Goal: Navigation & Orientation: Find specific page/section

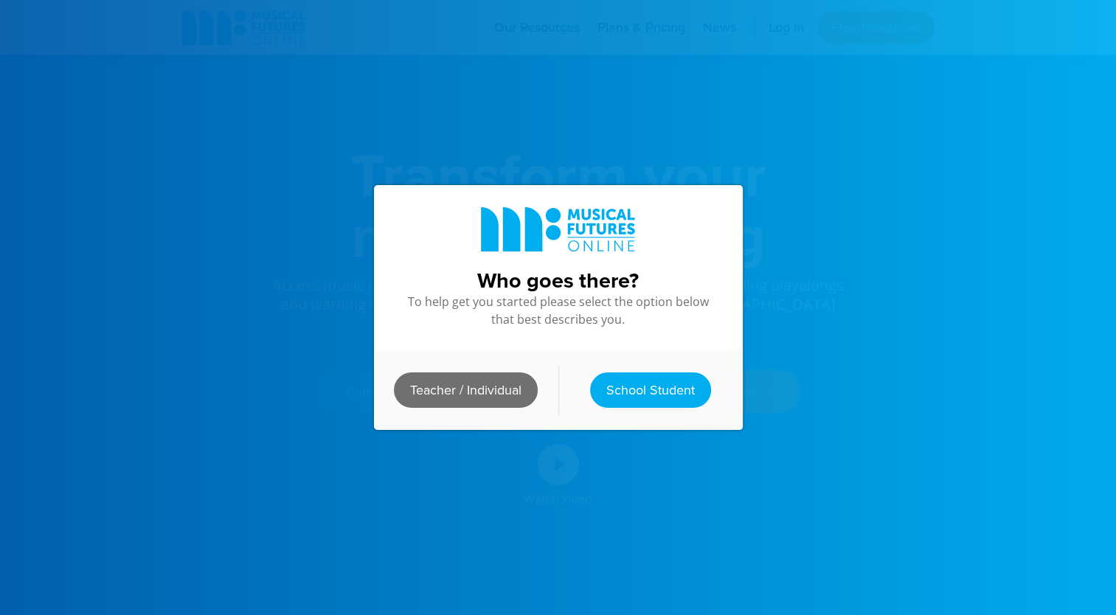
click at [459, 385] on link "Teacher / Individual" at bounding box center [466, 389] width 144 height 35
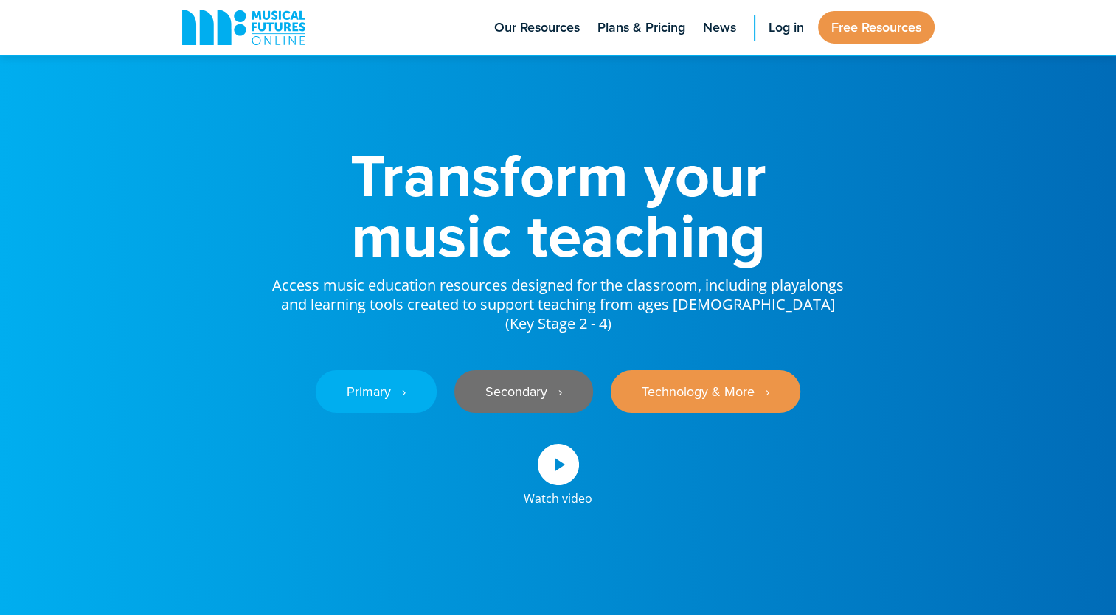
click at [526, 370] on link "Secondary ‎‏‏‎ ‎ ›" at bounding box center [523, 391] width 139 height 43
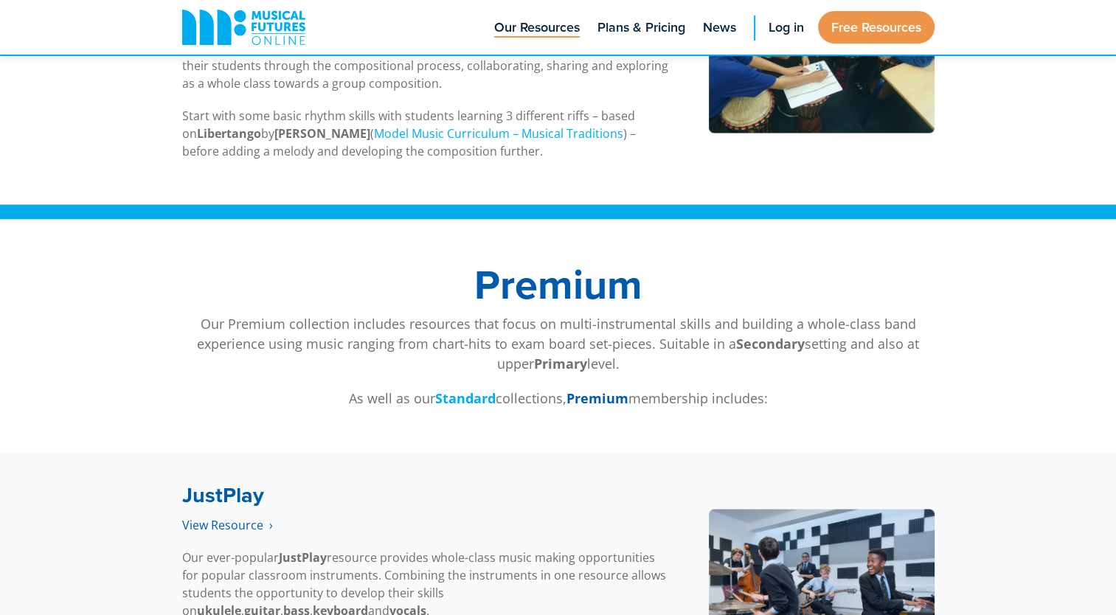
scroll to position [2557, 0]
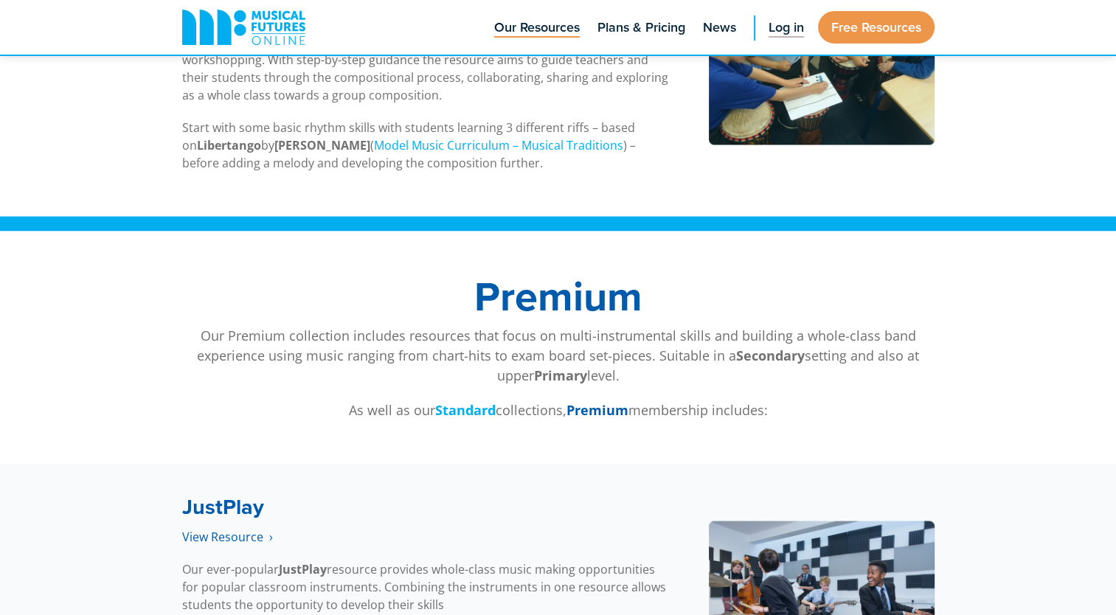
click at [797, 34] on span "Log in" at bounding box center [785, 28] width 35 height 20
